Goal: Task Accomplishment & Management: Manage account settings

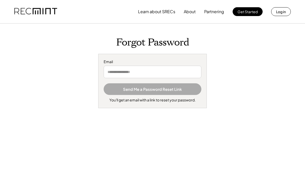
click at [176, 91] on button "Send Me a Password Reset Link" at bounding box center [153, 89] width 98 height 12
click at [174, 72] on input "email" at bounding box center [153, 72] width 98 height 12
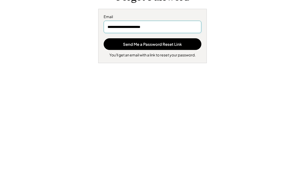
type input "**********"
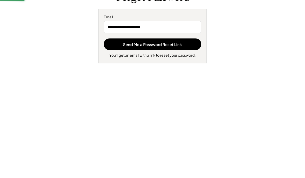
scroll to position [45, 0]
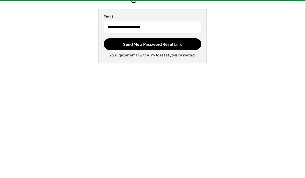
click at [172, 46] on button "Send Me a Password Reset Link" at bounding box center [153, 44] width 98 height 12
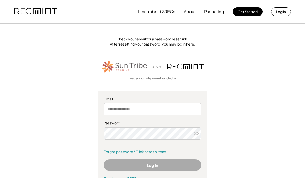
click at [167, 79] on link "read about why we rebranded →" at bounding box center [153, 78] width 48 height 4
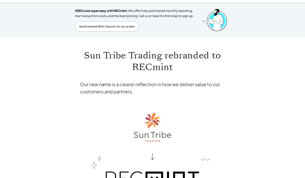
scroll to position [42, 0]
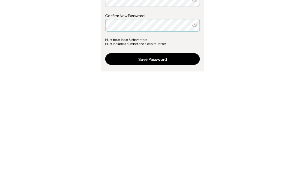
click at [164, 143] on button "Save Password" at bounding box center [152, 149] width 95 height 12
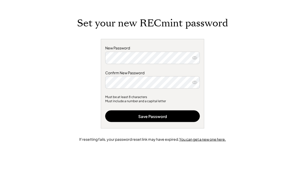
scroll to position [26, 0]
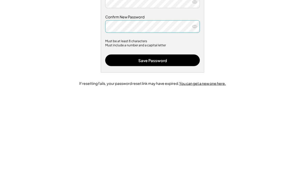
click at [172, 116] on button "Save Password" at bounding box center [152, 122] width 95 height 12
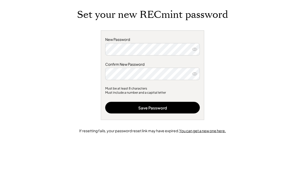
scroll to position [41, 0]
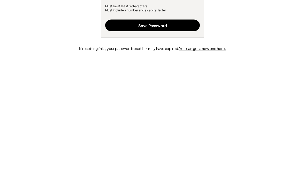
click at [177, 102] on button "Save Password" at bounding box center [152, 108] width 95 height 12
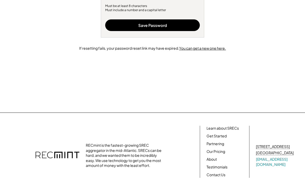
scroll to position [123, 0]
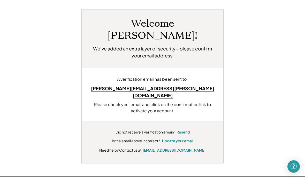
scroll to position [30, 0]
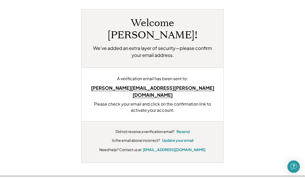
click at [173, 84] on div "[PERSON_NAME][EMAIL_ADDRESS][PERSON_NAME][DOMAIN_NAME]" at bounding box center [153, 91] width 126 height 14
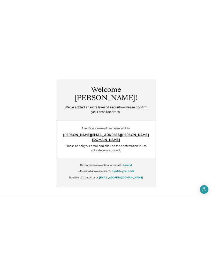
scroll to position [28, 0]
